Goal: Find specific page/section: Find specific page/section

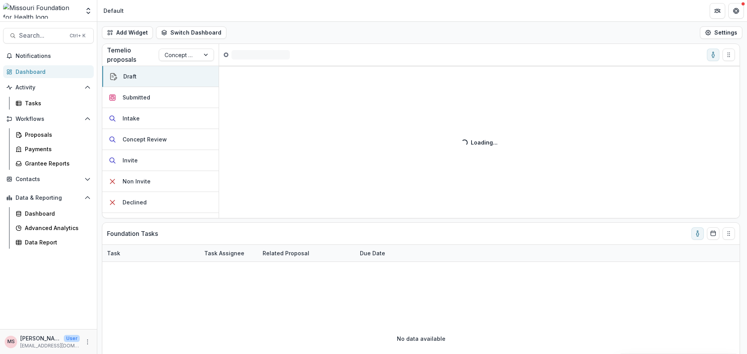
click at [37, 71] on div "Dashboard" at bounding box center [52, 72] width 72 height 8
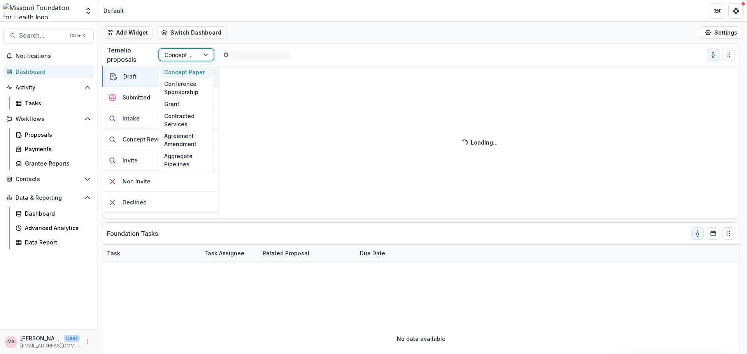
click at [206, 55] on div at bounding box center [206, 55] width 14 height 12
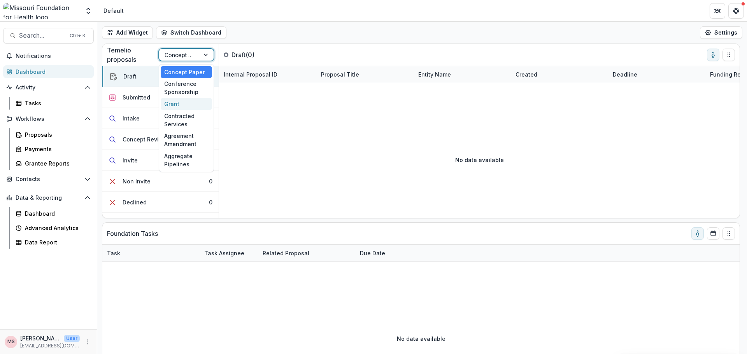
click at [176, 105] on div "Grant" at bounding box center [186, 104] width 51 height 12
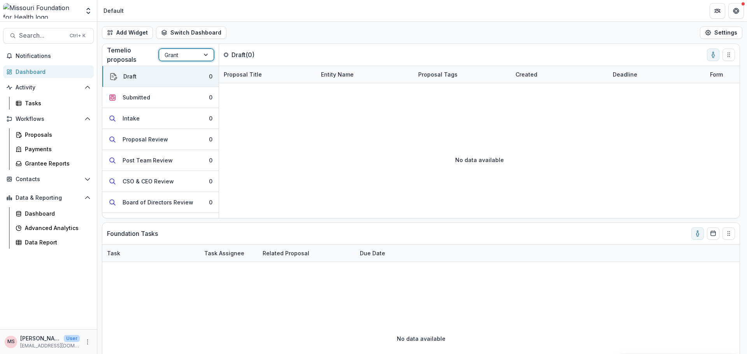
click at [213, 56] on div at bounding box center [206, 55] width 14 height 12
click at [62, 34] on span "Search..." at bounding box center [42, 35] width 46 height 7
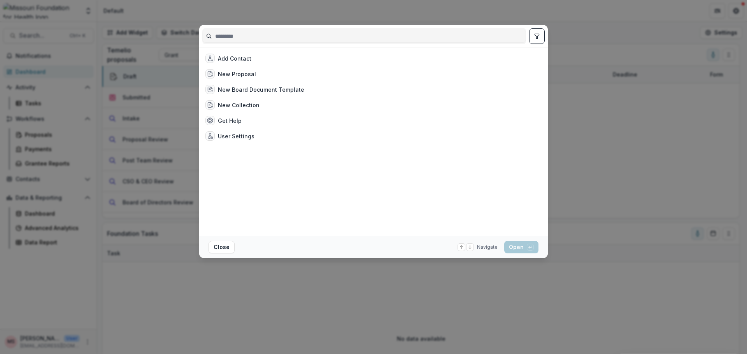
click at [555, 322] on div "Add Contact New Proposal New Board Document Template New Collection Get Help Us…" at bounding box center [373, 177] width 747 height 354
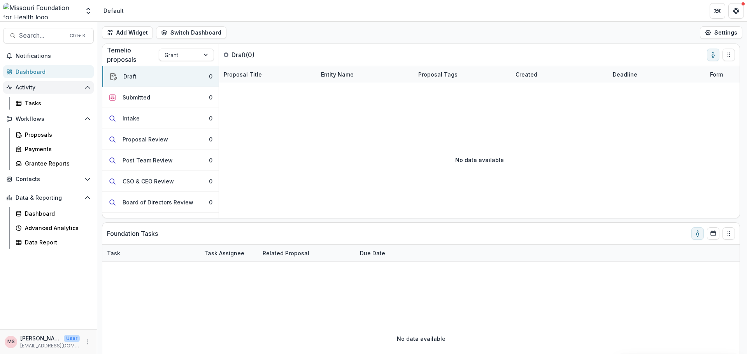
click at [26, 89] on span "Activity" at bounding box center [49, 87] width 66 height 7
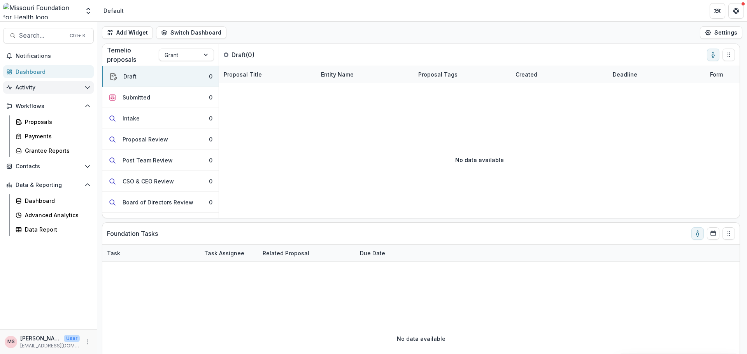
click at [26, 89] on span "Activity" at bounding box center [49, 87] width 66 height 7
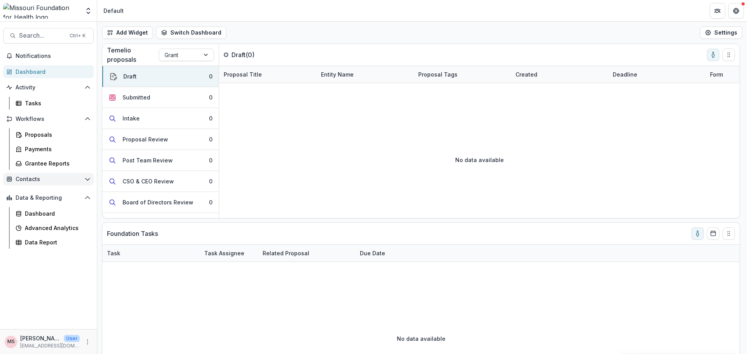
click at [36, 179] on span "Contacts" at bounding box center [49, 179] width 66 height 7
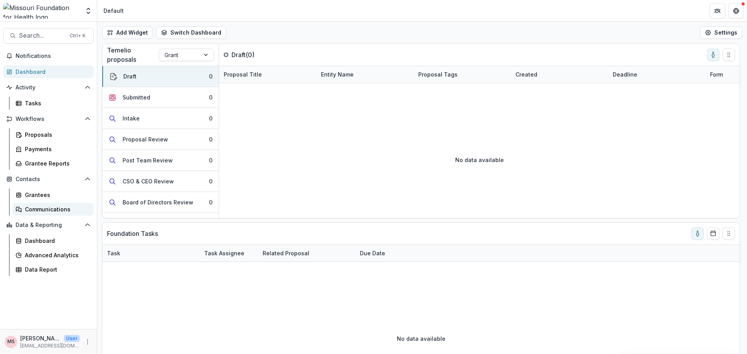
click at [52, 208] on div "Communications" at bounding box center [56, 209] width 63 height 8
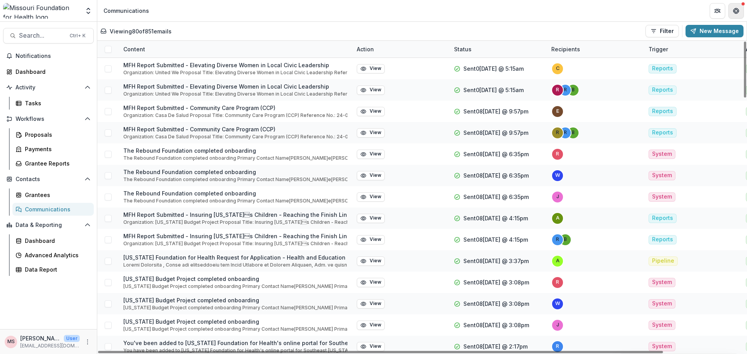
drag, startPoint x: 746, startPoint y: 53, endPoint x: 735, endPoint y: 7, distance: 48.0
click at [743, 42] on div at bounding box center [744, 70] width 2 height 56
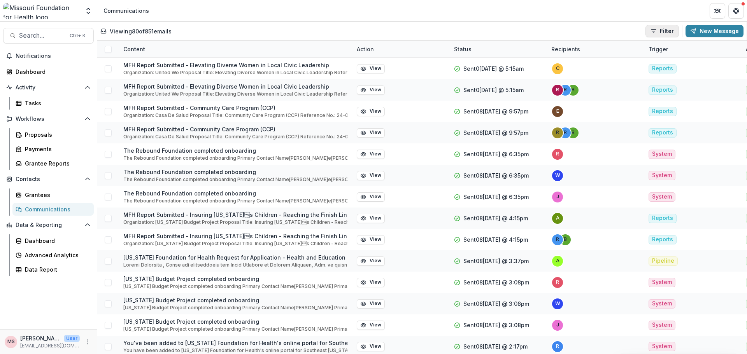
click at [666, 29] on button "Filter" at bounding box center [661, 31] width 33 height 12
click at [47, 33] on span "Search..." at bounding box center [42, 35] width 46 height 7
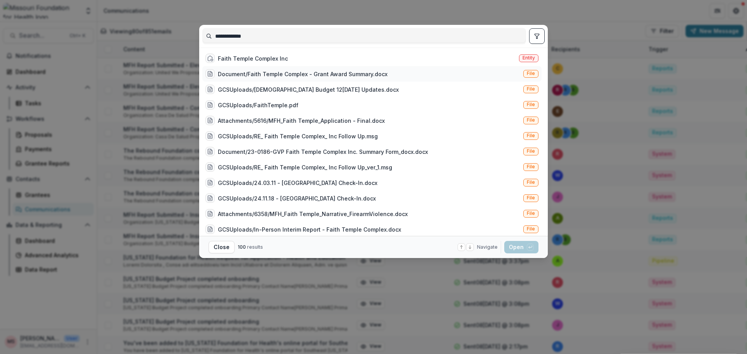
type input "**********"
click at [248, 75] on div "Document/Faith Temple Complex - Grant Award Summary.docx" at bounding box center [303, 74] width 170 height 8
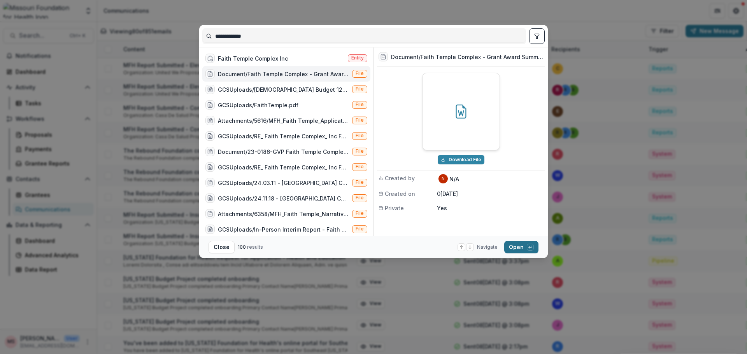
click at [523, 248] on button "Open with enter key" at bounding box center [521, 247] width 34 height 12
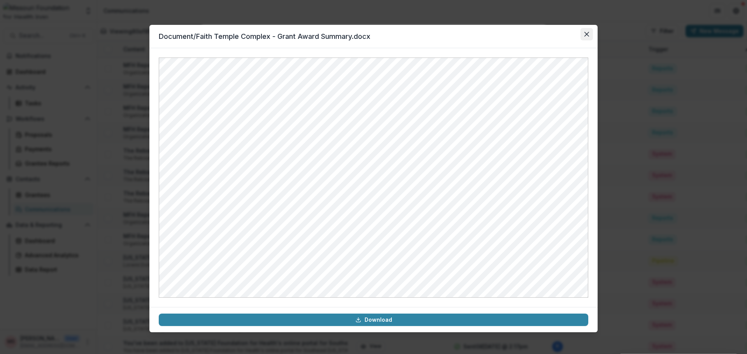
click at [587, 34] on icon "Close" at bounding box center [586, 34] width 5 height 5
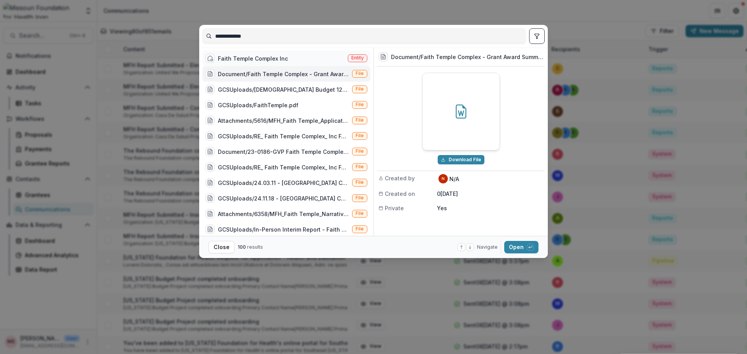
click at [247, 59] on div "Faith Temple Complex Inc" at bounding box center [253, 58] width 70 height 8
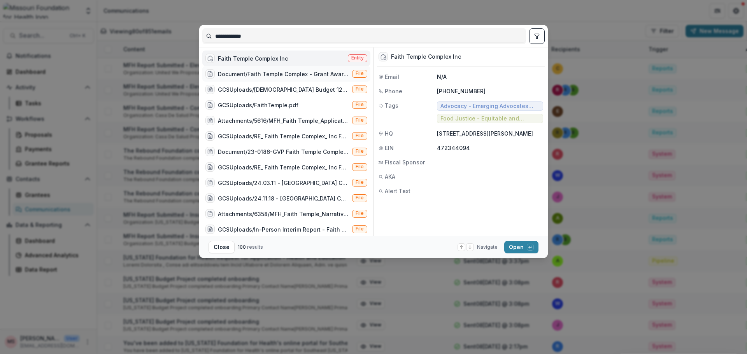
click at [228, 73] on div "Document/Faith Temple Complex - Grant Award Summary.docx" at bounding box center [283, 74] width 131 height 8
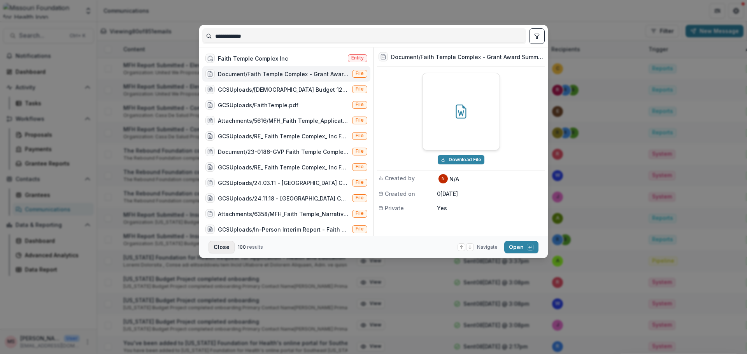
click at [222, 250] on button "Close" at bounding box center [221, 247] width 26 height 12
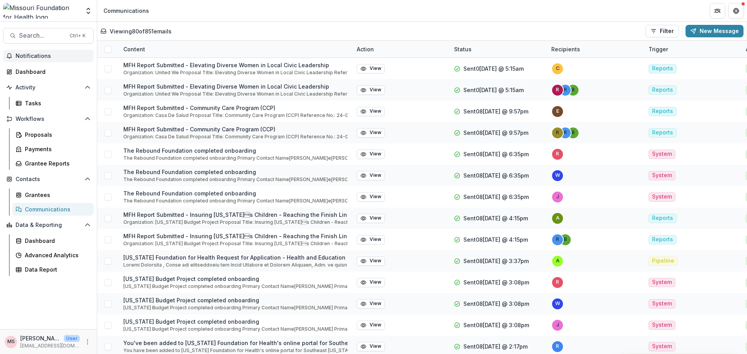
click at [38, 57] on span "Notifications" at bounding box center [53, 56] width 75 height 7
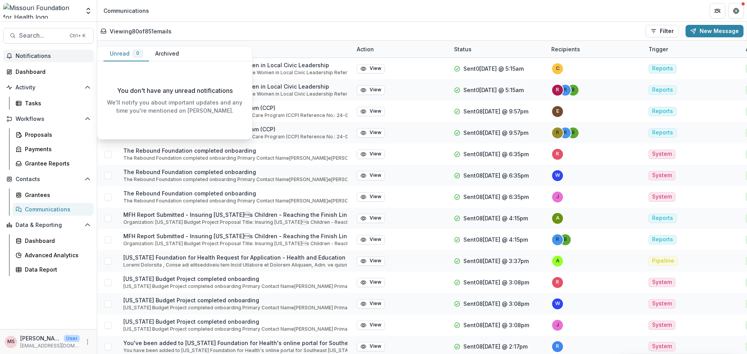
click at [168, 54] on button "Archived" at bounding box center [167, 53] width 36 height 15
click at [49, 57] on span "Notifications" at bounding box center [53, 56] width 75 height 7
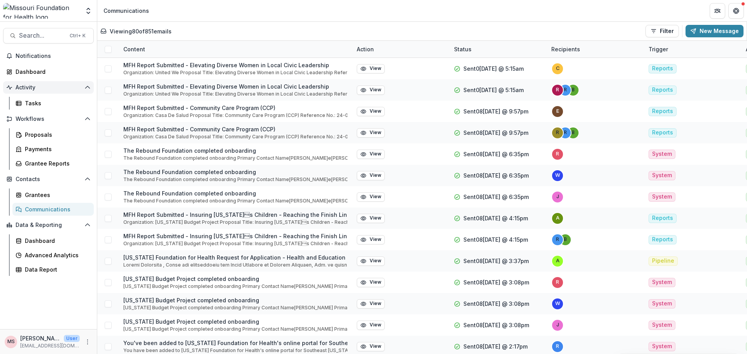
click at [36, 88] on span "Activity" at bounding box center [49, 87] width 66 height 7
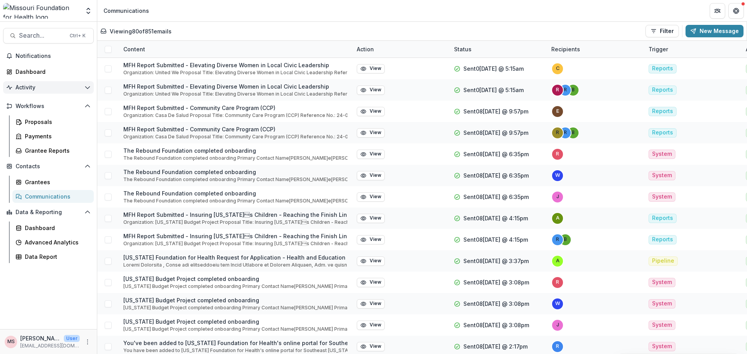
click at [36, 88] on span "Activity" at bounding box center [49, 87] width 66 height 7
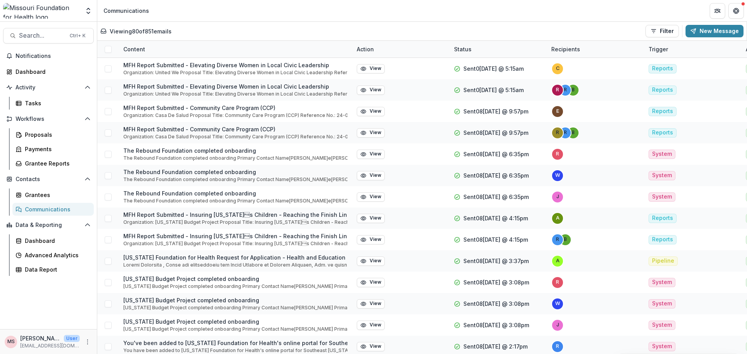
click at [44, 208] on div "Communications" at bounding box center [56, 209] width 63 height 8
click at [44, 196] on div "Grantees" at bounding box center [56, 195] width 63 height 8
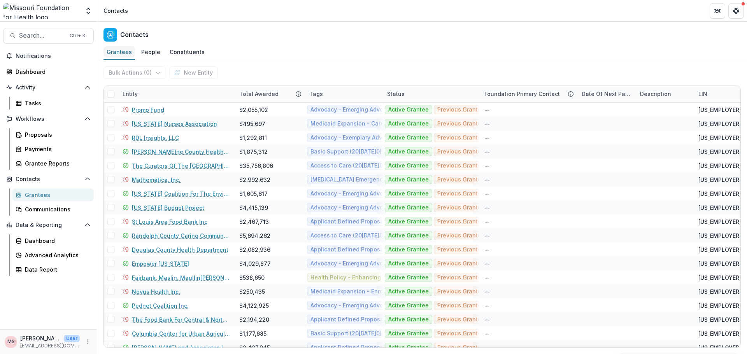
click at [128, 52] on div "Grantees" at bounding box center [118, 51] width 31 height 11
